Goal: Task Accomplishment & Management: Manage account settings

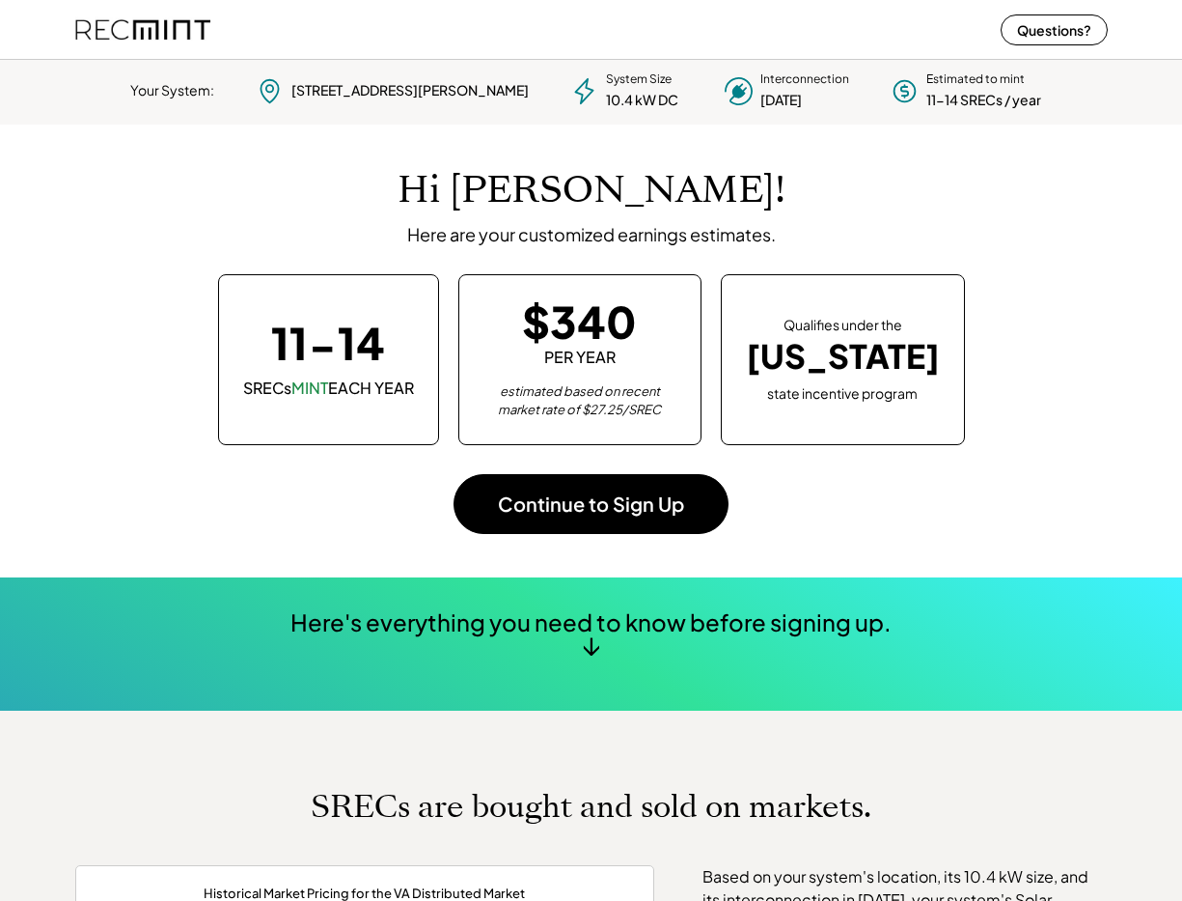
scroll to position [271, 539]
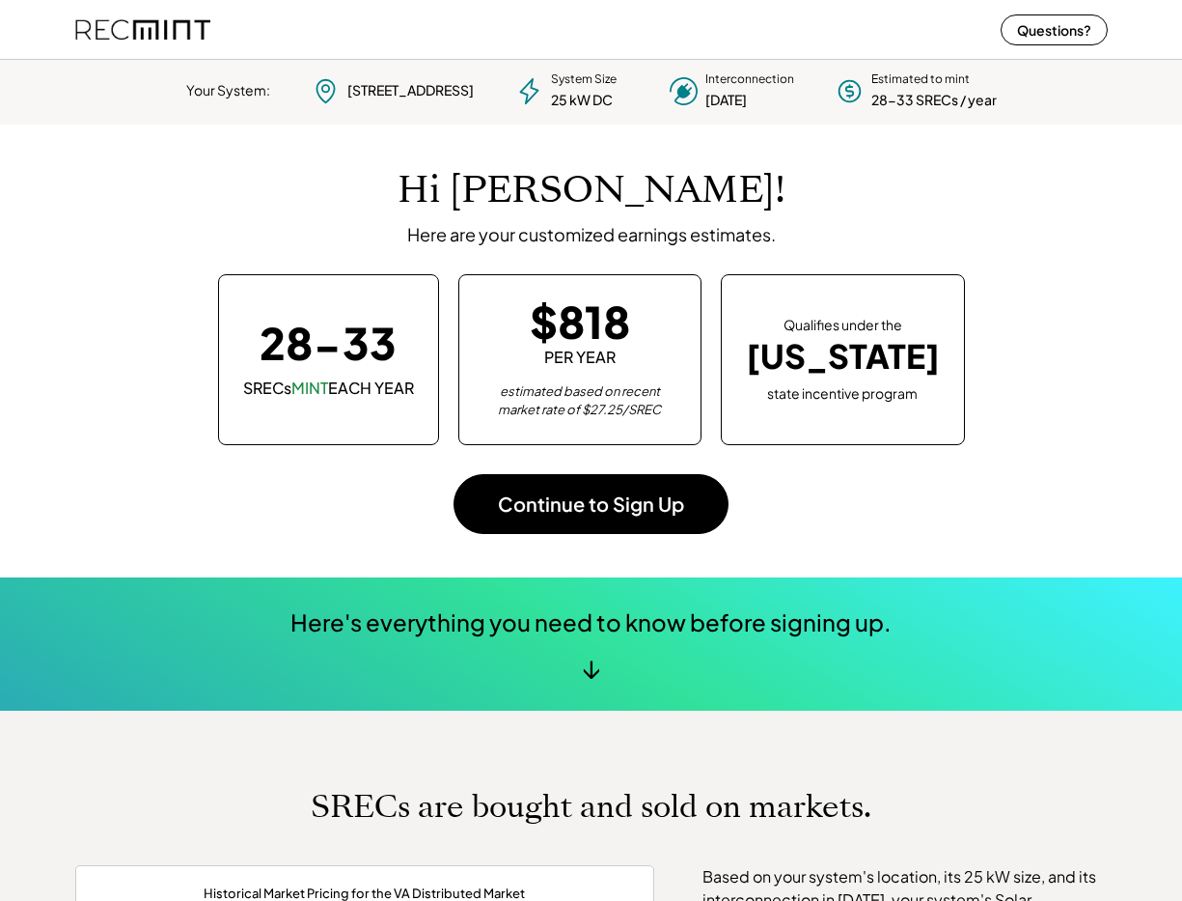
scroll to position [271, 539]
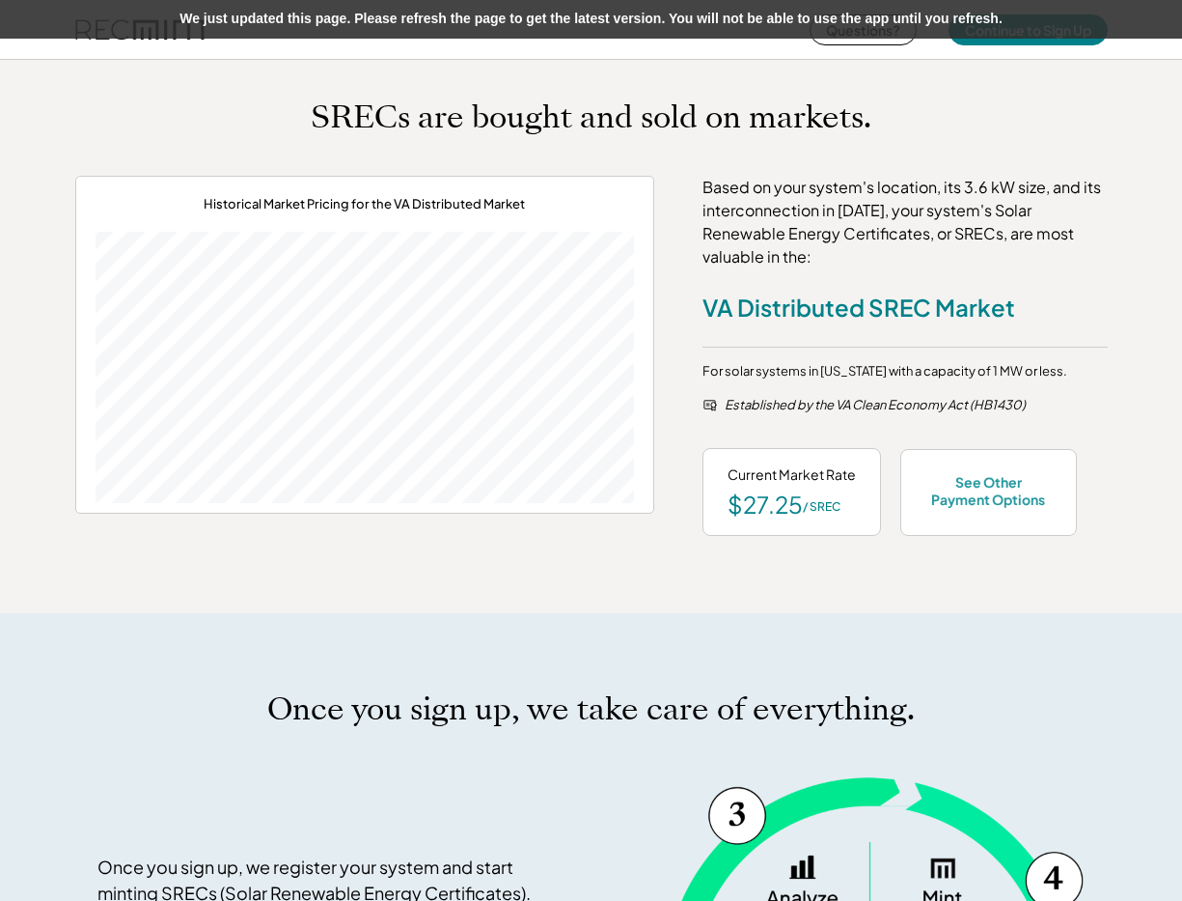
scroll to position [654, 0]
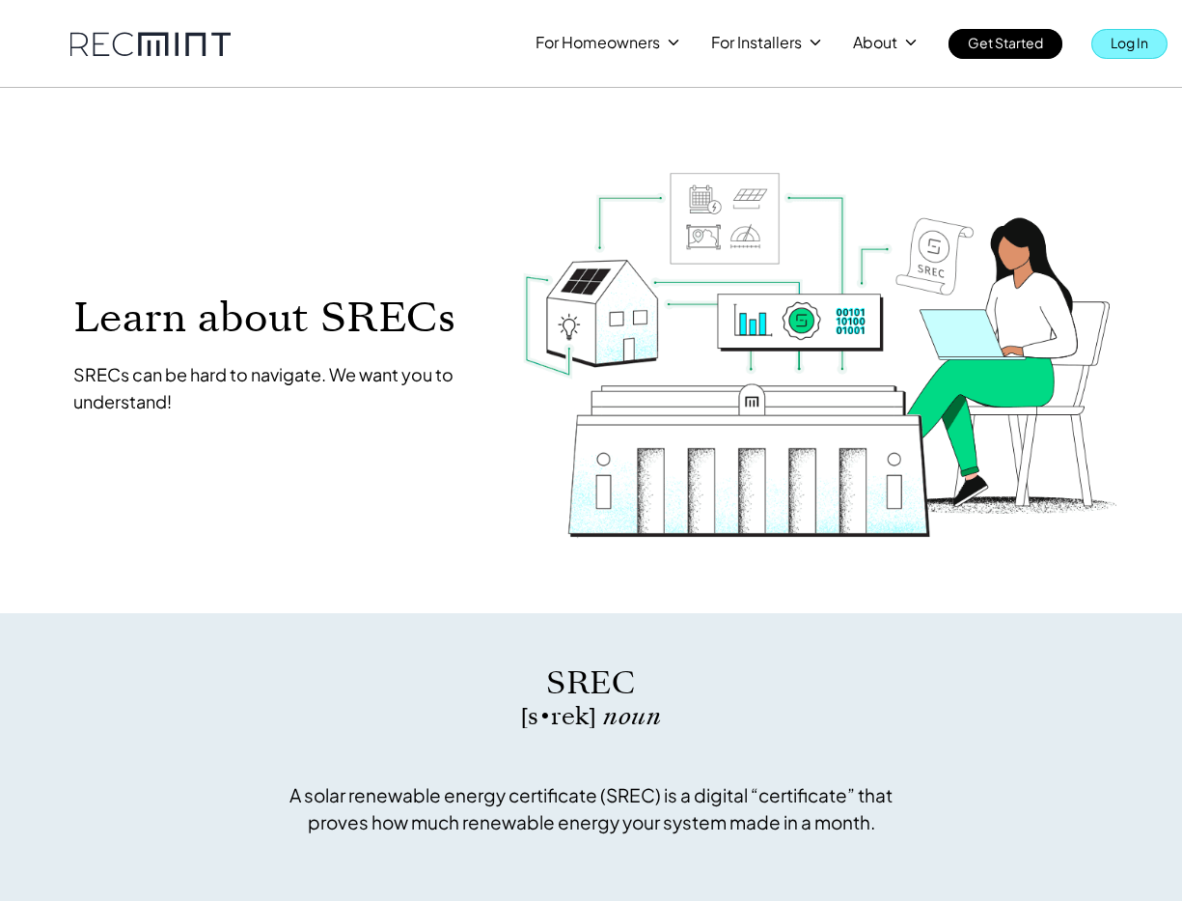
click at [1117, 44] on p "Log In" at bounding box center [1130, 42] width 38 height 27
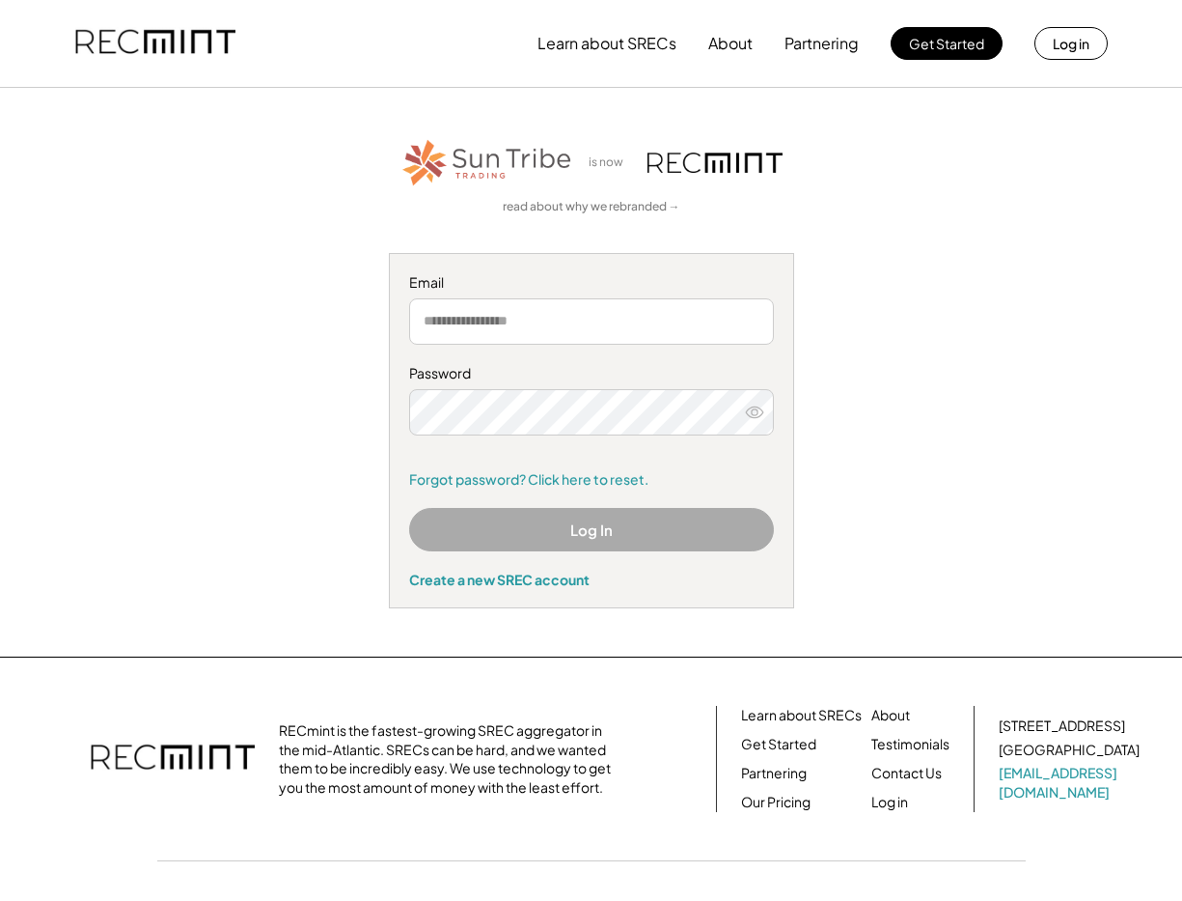
click at [589, 465] on div "Password Remember me Forgot password? Click here to reset." at bounding box center [591, 426] width 365 height 125
click at [589, 493] on div "Email Password Remember me Forgot password? Click here to reset. Log In Create …" at bounding box center [591, 430] width 405 height 355
click at [587, 482] on link "Forgot password? Click here to reset." at bounding box center [591, 479] width 365 height 19
